Goal: Ask a question: Seek information or help from site administrators or community

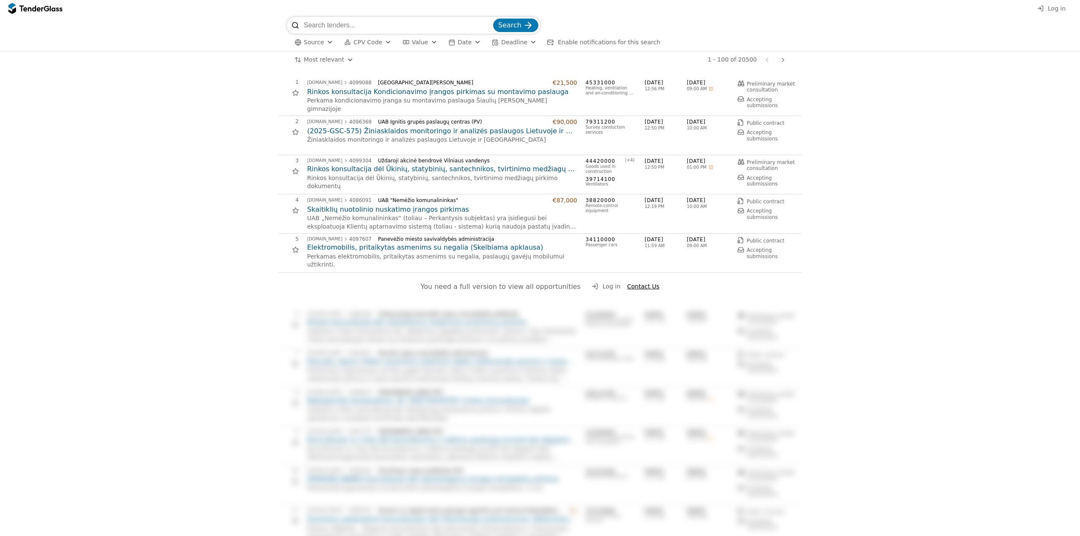
click at [1051, 9] on span "Log in" at bounding box center [1057, 8] width 18 height 7
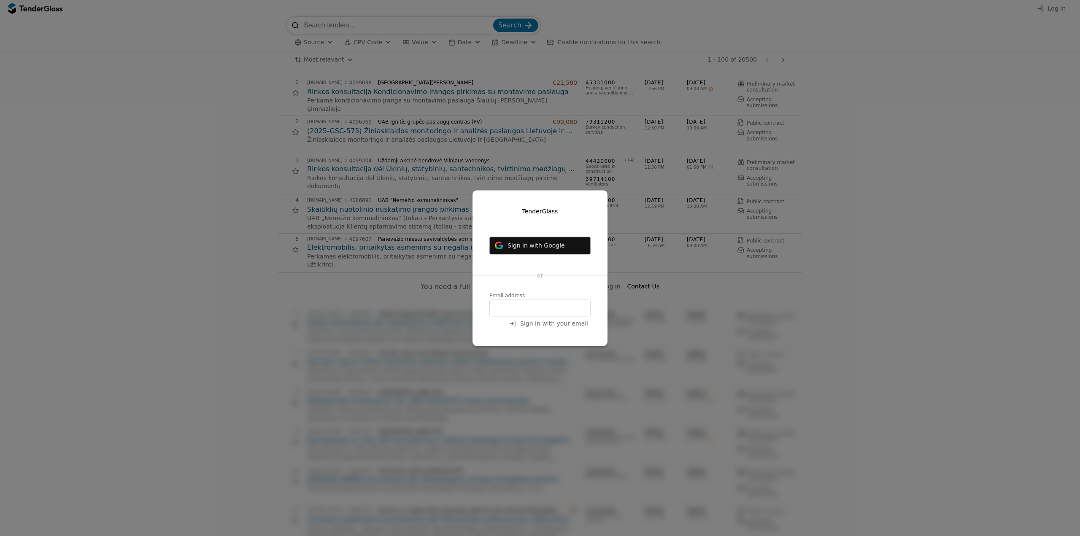
drag, startPoint x: 519, startPoint y: 247, endPoint x: 522, endPoint y: 254, distance: 7.2
click at [520, 246] on span "Sign in with Google" at bounding box center [536, 245] width 57 height 7
click at [546, 247] on span "Sign in with Google" at bounding box center [536, 245] width 57 height 7
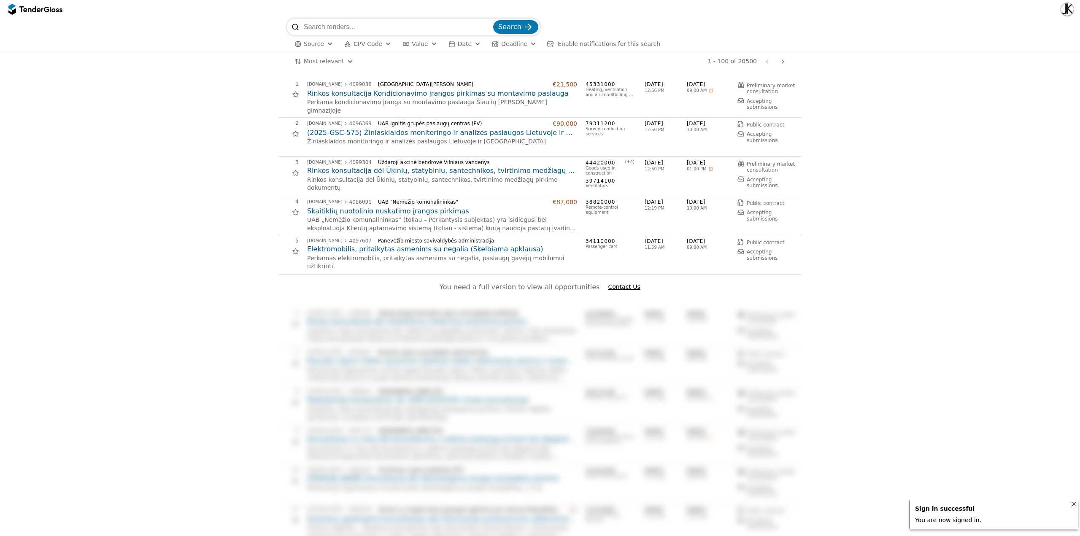
click at [345, 25] on input "search" at bounding box center [398, 27] width 188 height 17
type input "depų"
click at [493, 20] on button "Search" at bounding box center [515, 27] width 45 height 14
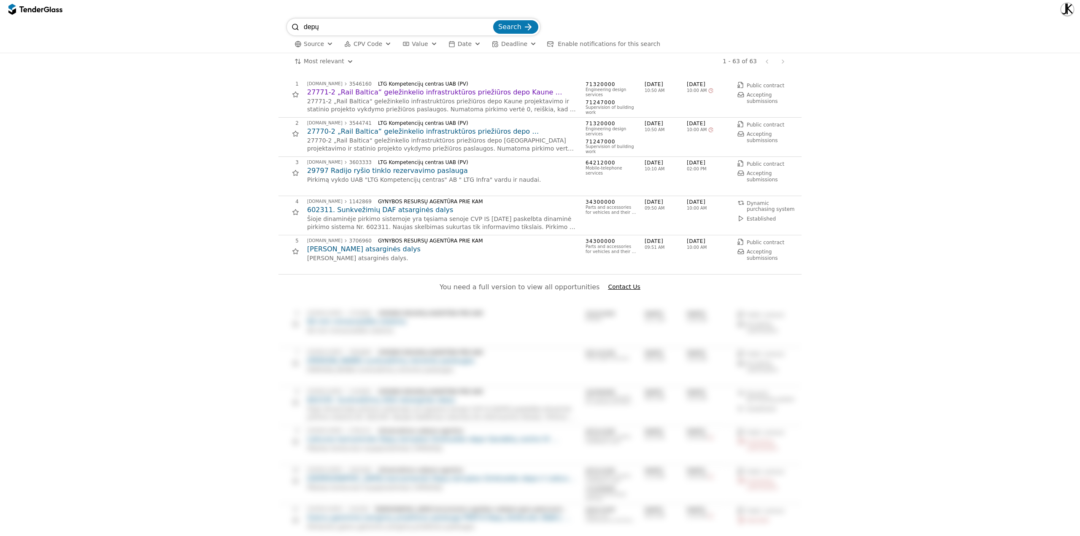
click at [344, 94] on h2 "27771-2 „Rail Baltica“ geležinkelio infrastruktūros priežiūros depo Kaune proje…" at bounding box center [442, 92] width 270 height 9
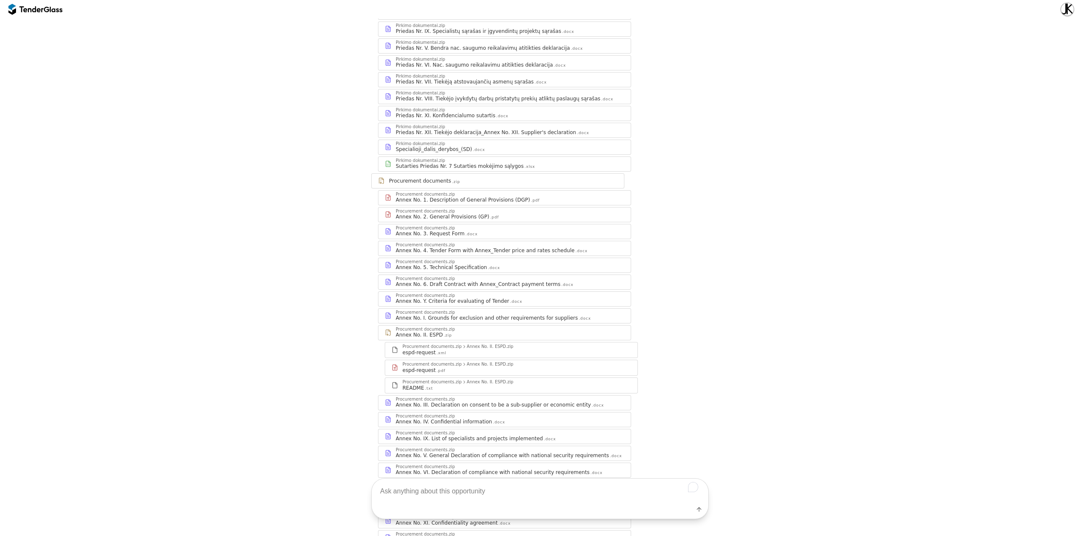
scroll to position [544, 0]
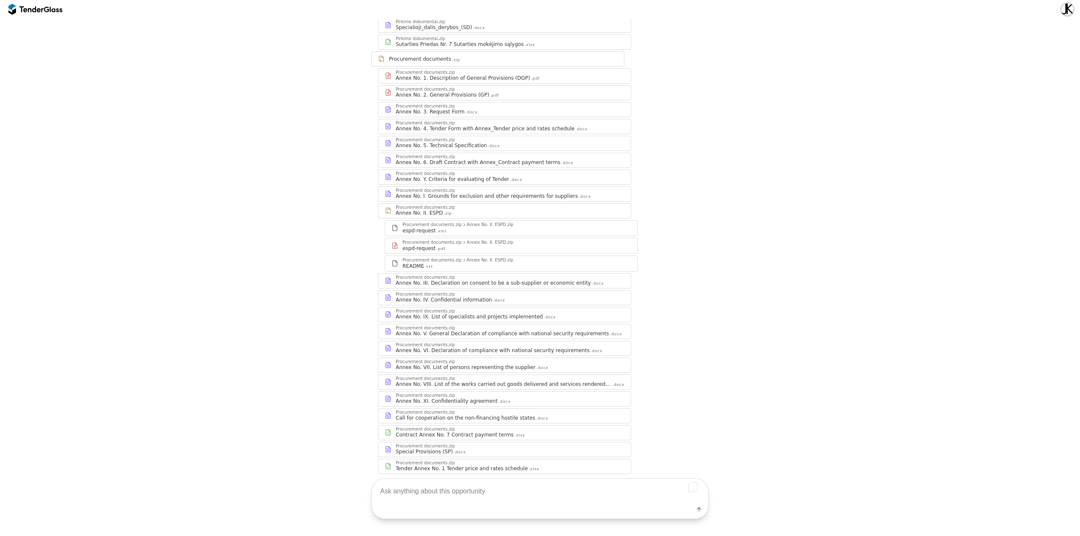
click at [414, 484] on textarea "To enrich screen reader interactions, please activate Accessibility in Grammarl…" at bounding box center [540, 491] width 337 height 25
type textarea "kaip parašyti perkančiąjai organizacijai klausimą dėl galimybės pasirašyti triš…"
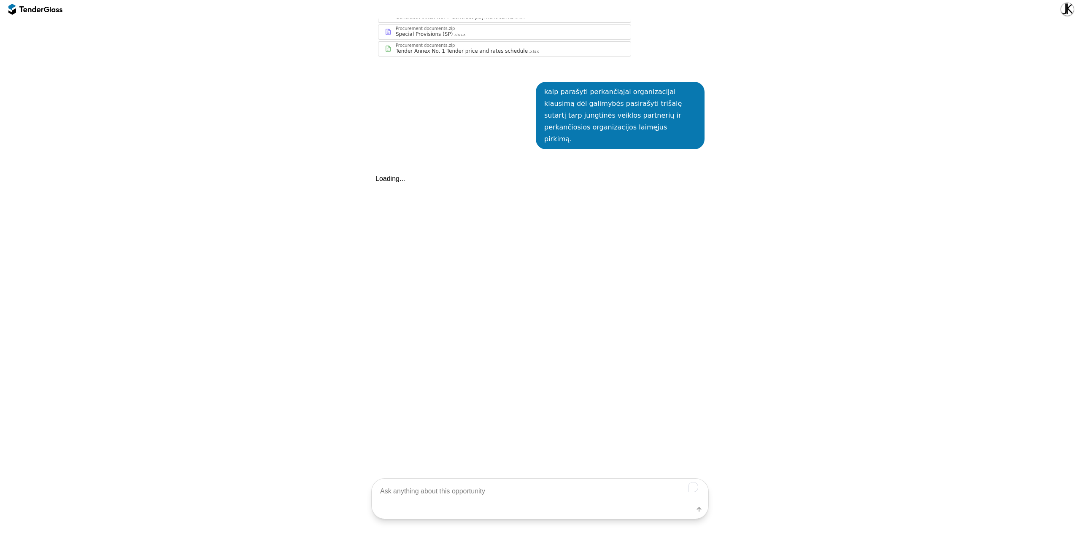
scroll to position [985, 0]
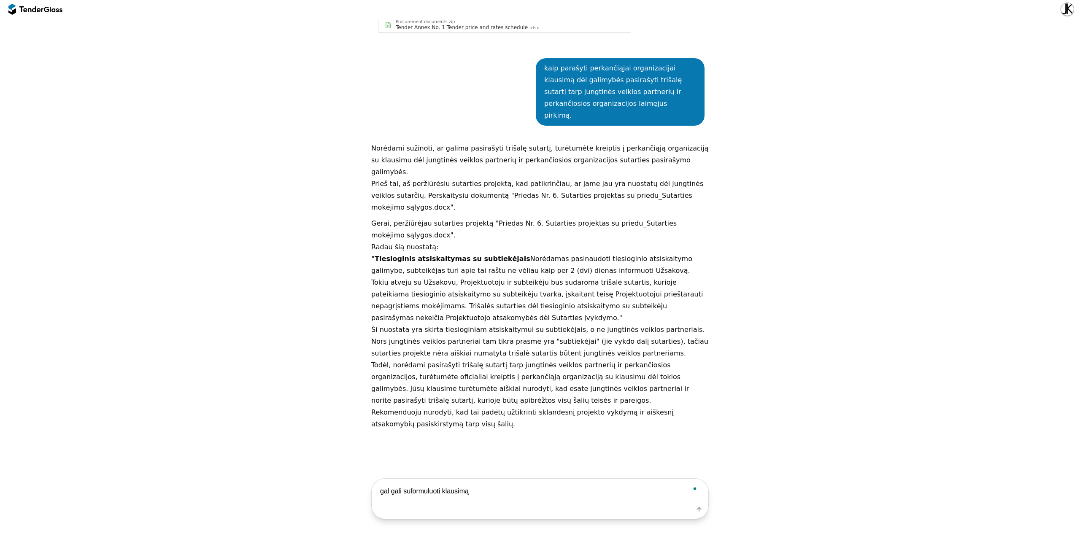
type textarea "gal gali suformuluoti klausimą?"
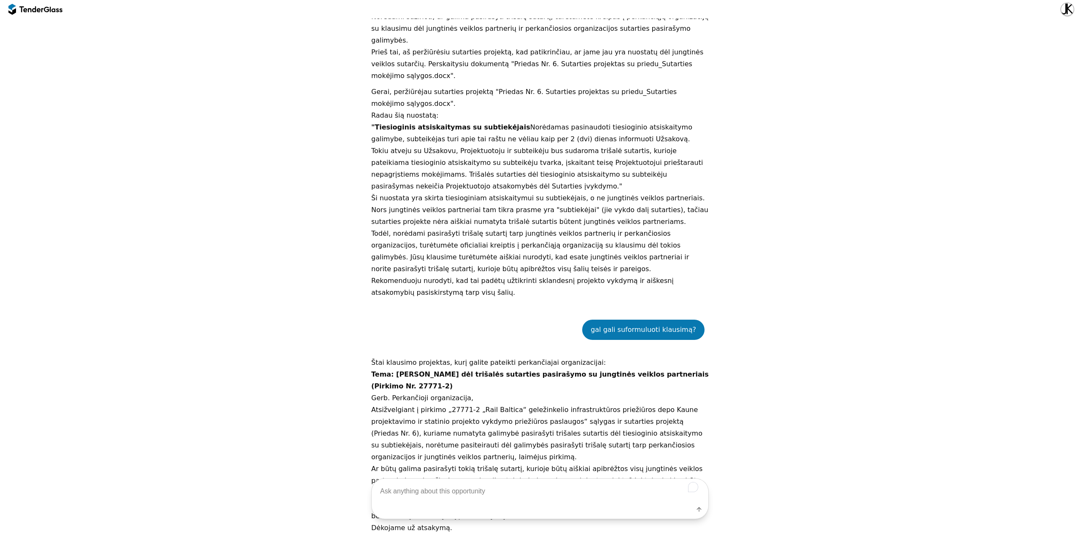
scroll to position [1163, 0]
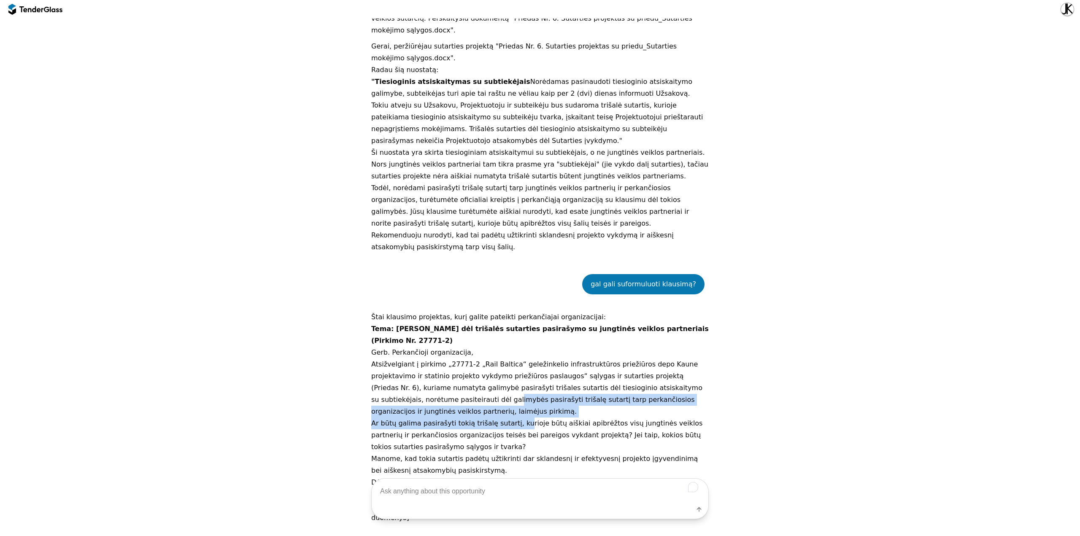
drag, startPoint x: 377, startPoint y: 318, endPoint x: 510, endPoint y: 321, distance: 133.0
click at [510, 321] on div "Štai klausimo projektas, kurį galite pateikti perkančiajai organizacijai: Tema:…" at bounding box center [540, 417] width 338 height 213
click at [501, 418] on p "Ar būtų galima pasirašyti tokią trišalę sutartį, kurioje būtų aiškiai apibrėžto…" at bounding box center [540, 435] width 338 height 35
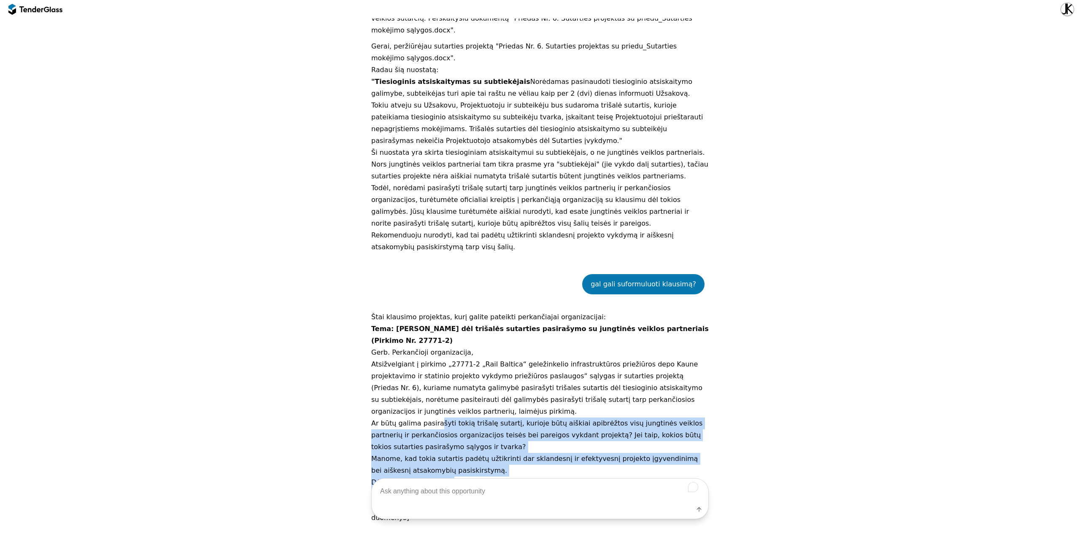
drag, startPoint x: 431, startPoint y: 328, endPoint x: 693, endPoint y: 392, distance: 269.8
click at [693, 392] on div "Štai klausimo projektas, kurį galite pateikti perkančiajai organizacijai: Tema:…" at bounding box center [540, 417] width 338 height 213
click at [557, 477] on p "Dėkojame už atsakymą." at bounding box center [540, 483] width 338 height 12
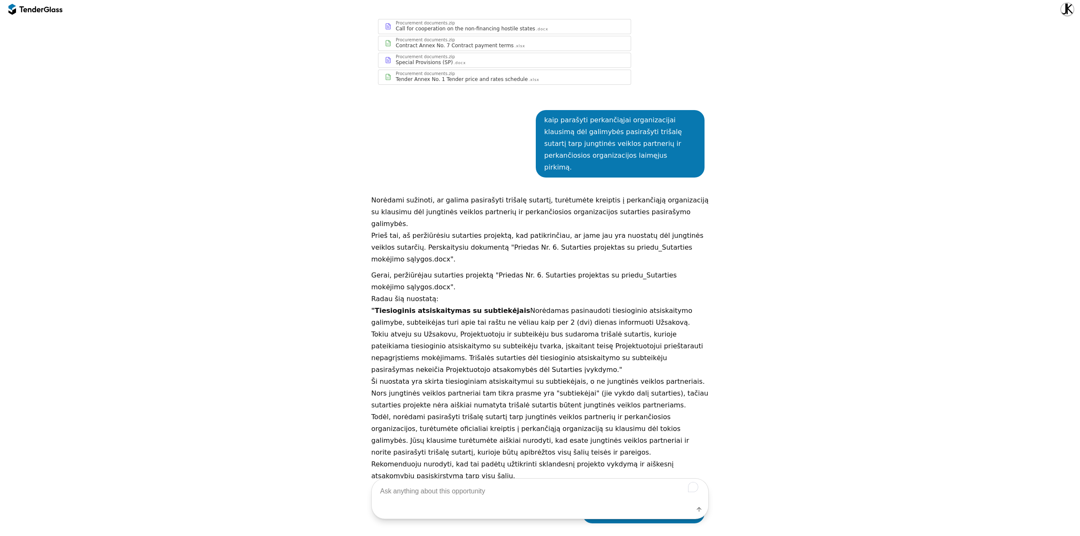
scroll to position [952, 0]
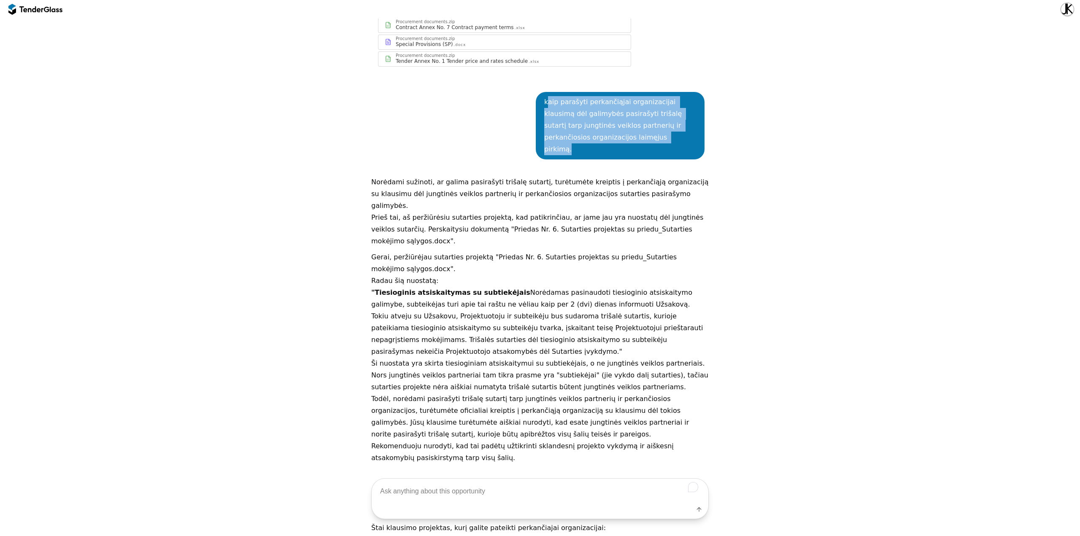
drag, startPoint x: 543, startPoint y: 73, endPoint x: 644, endPoint y: 110, distance: 106.9
click at [644, 110] on div "kaip parašyti perkančiąjai organizacijai klausimą dėl galimybės pasirašyti triš…" at bounding box center [620, 125] width 152 height 59
copy div "aip parašyti perkančiąjai organizacijai klausimą dėl galimybės pasirašyti triša…"
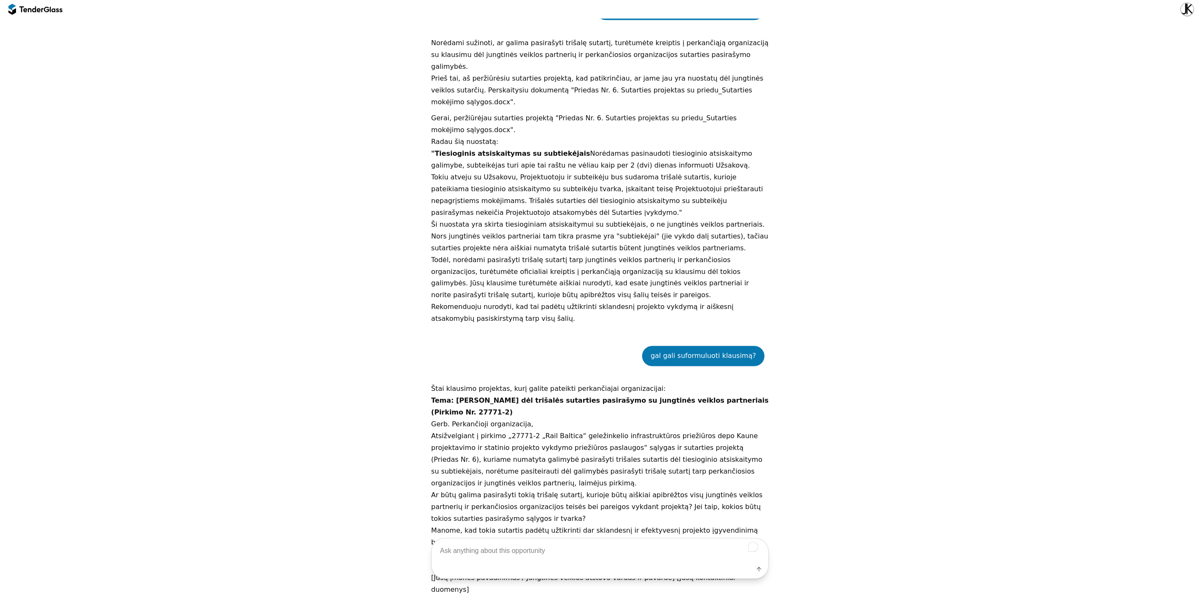
scroll to position [1109, 0]
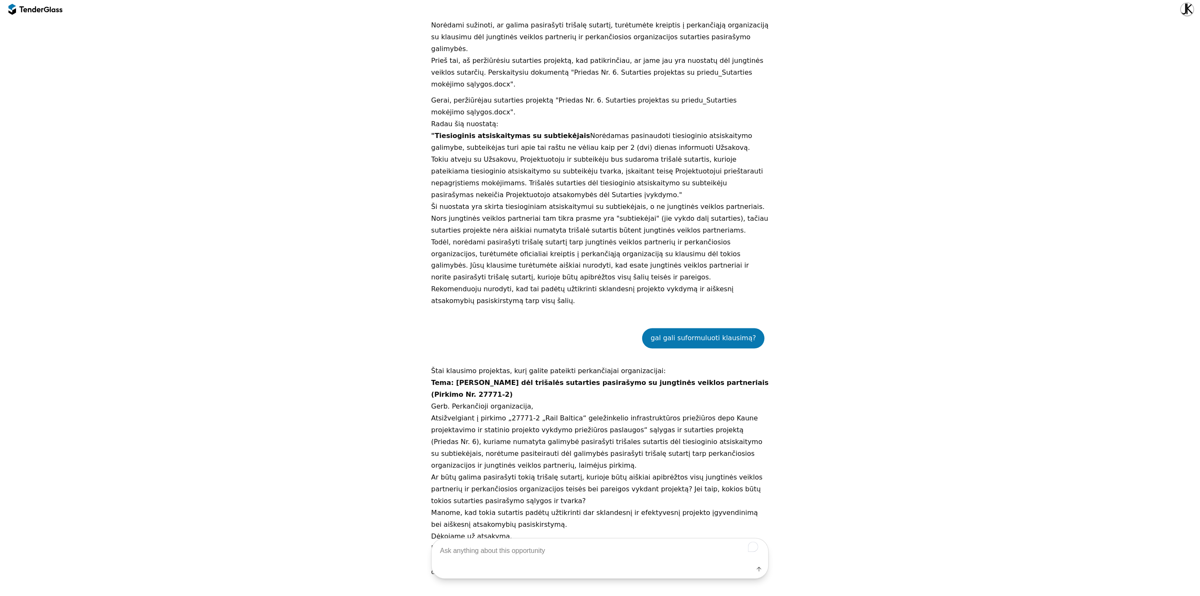
click at [507, 536] on textarea "To enrich screen reader interactions, please activate Accessibility in Grammarl…" at bounding box center [600, 550] width 337 height 25
type textarea "gal gali parašyti formaliau teisiškai?"
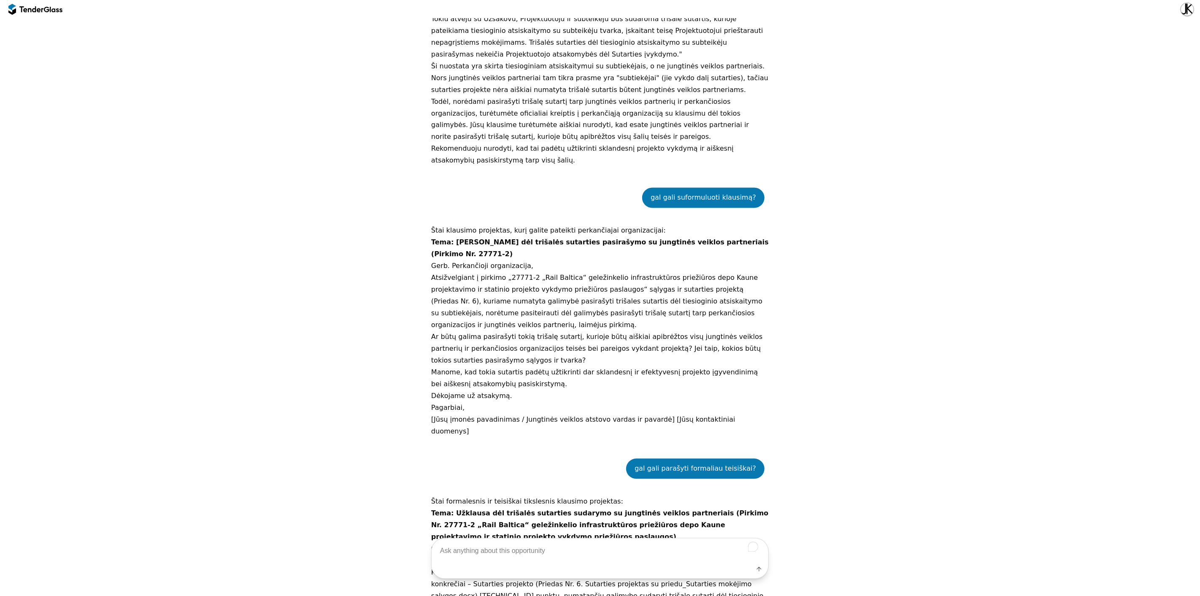
scroll to position [1243, 0]
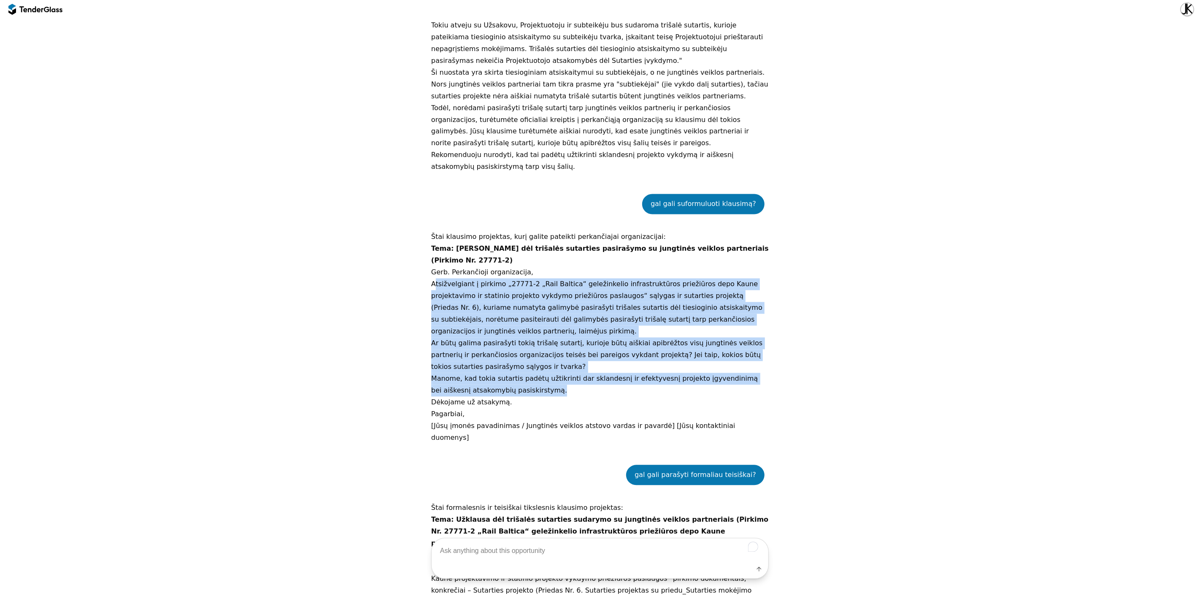
drag, startPoint x: 431, startPoint y: 203, endPoint x: 751, endPoint y: 297, distance: 334.0
click at [751, 297] on div "Štai klausimo projektas, kurį galite pateikti perkančiajai organizacijai: Tema:…" at bounding box center [600, 337] width 338 height 213
click at [668, 338] on p "Ar būtų galima pasirašyti tokią trišalę sutartį, kurioje būtų aiškiai apibrėžto…" at bounding box center [600, 355] width 338 height 35
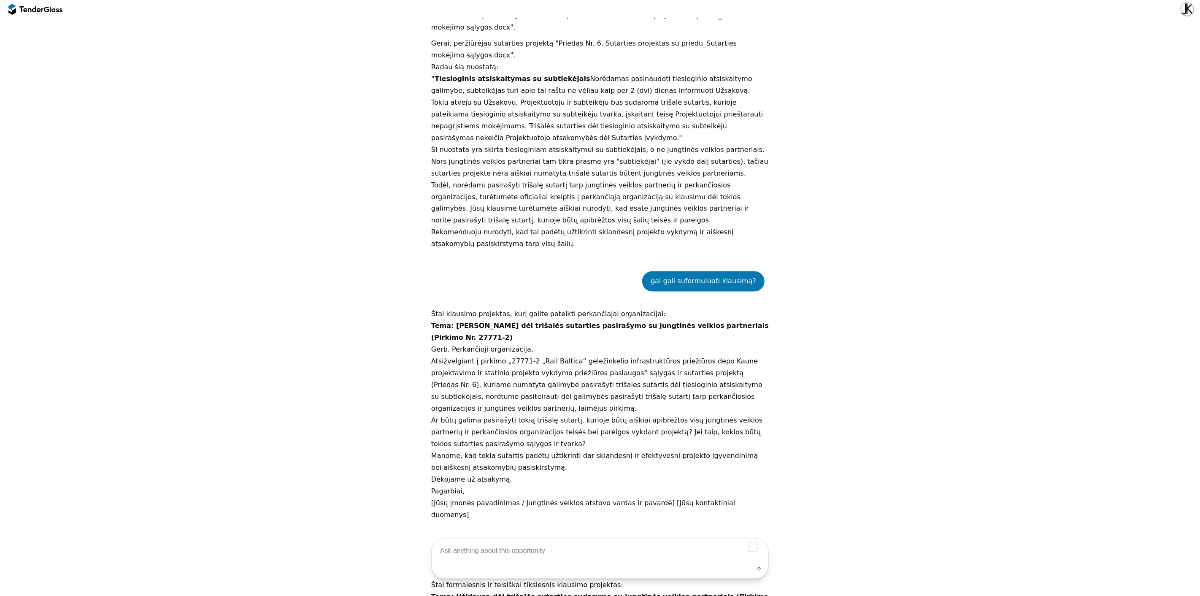
scroll to position [1196, 0]
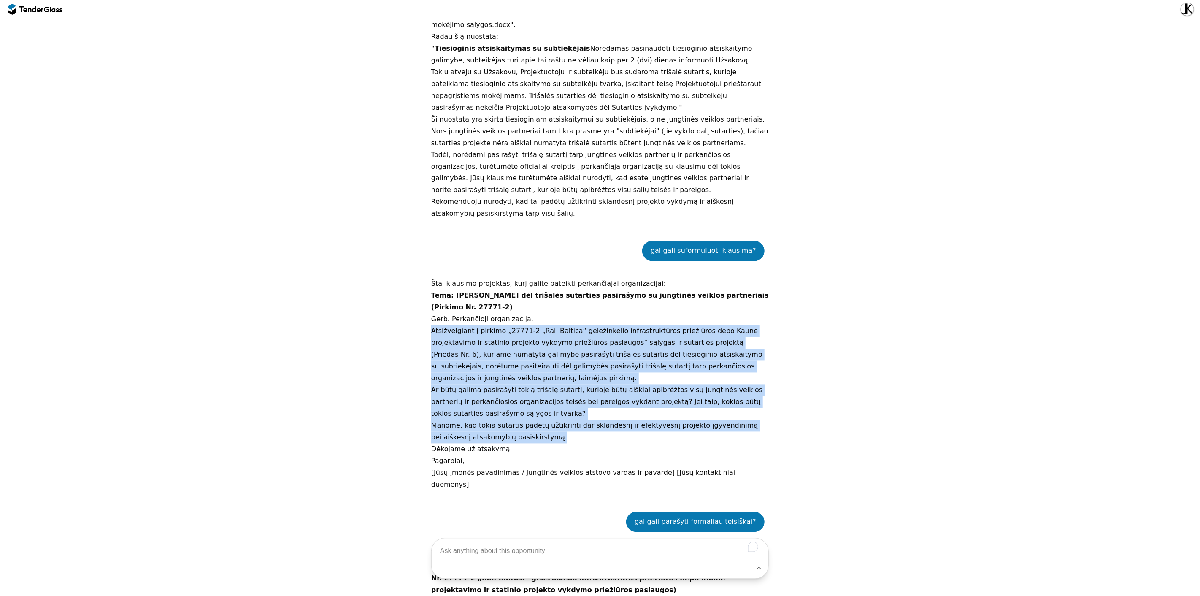
drag, startPoint x: 430, startPoint y: 251, endPoint x: 617, endPoint y: 344, distance: 208.9
click at [617, 344] on div "Štai klausimo projektas, kurį galite pateikti perkančiajai organizacijai: Tema:…" at bounding box center [600, 384] width 338 height 213
copy div "Atsižvelgiant į pirkimo „27771-2 „Rail Baltica“ geležinkelio infrastruktūros pr…"
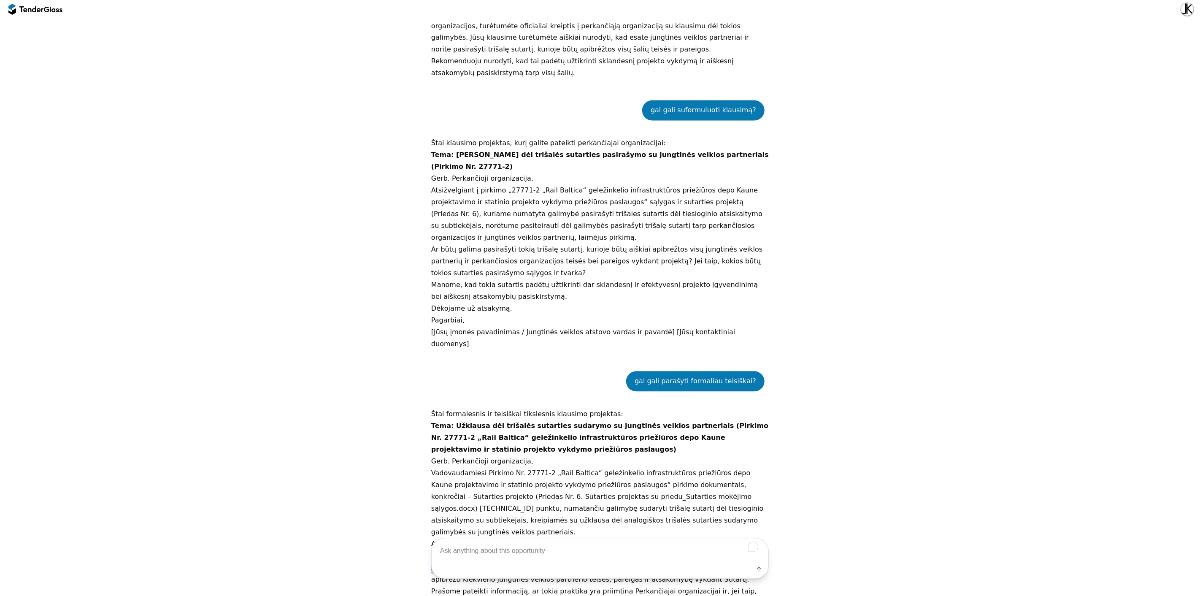
drag, startPoint x: 570, startPoint y: 440, endPoint x: 679, endPoint y: 438, distance: 109.3
click at [679, 536] on p "Atsižvelgiant į tai, kad mūsų pasiūlymas būtų teikiamas jungtinės veiklos pagri…" at bounding box center [600, 561] width 338 height 47
